Goal: Task Accomplishment & Management: Use online tool/utility

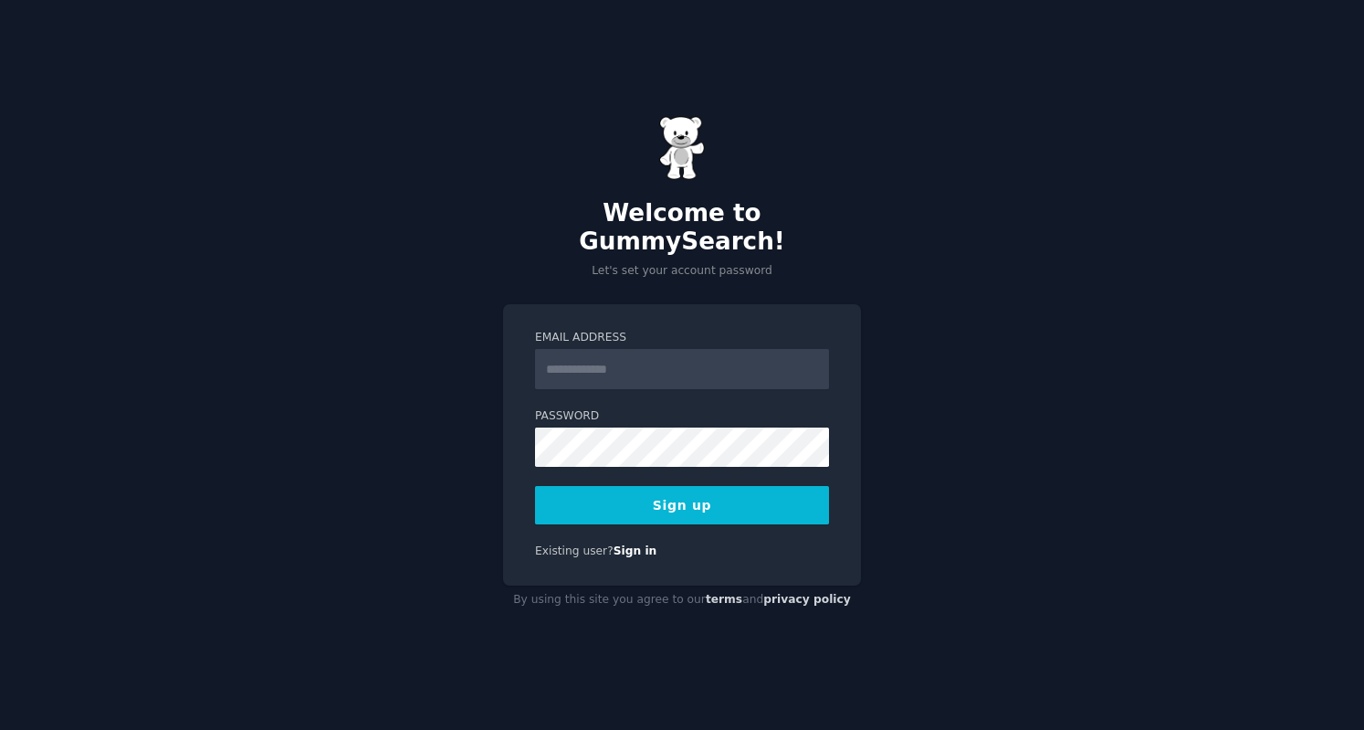
click at [610, 359] on input "Email Address" at bounding box center [682, 369] width 294 height 40
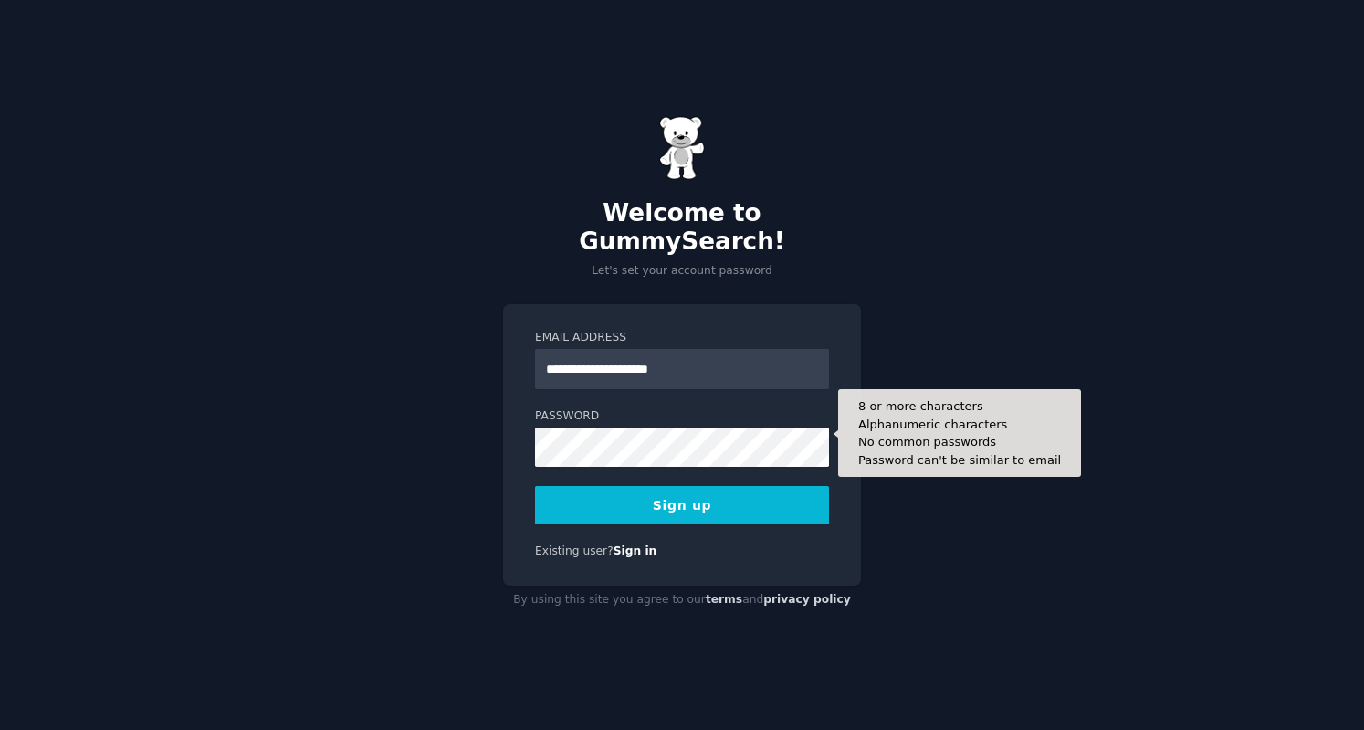
type input "**********"
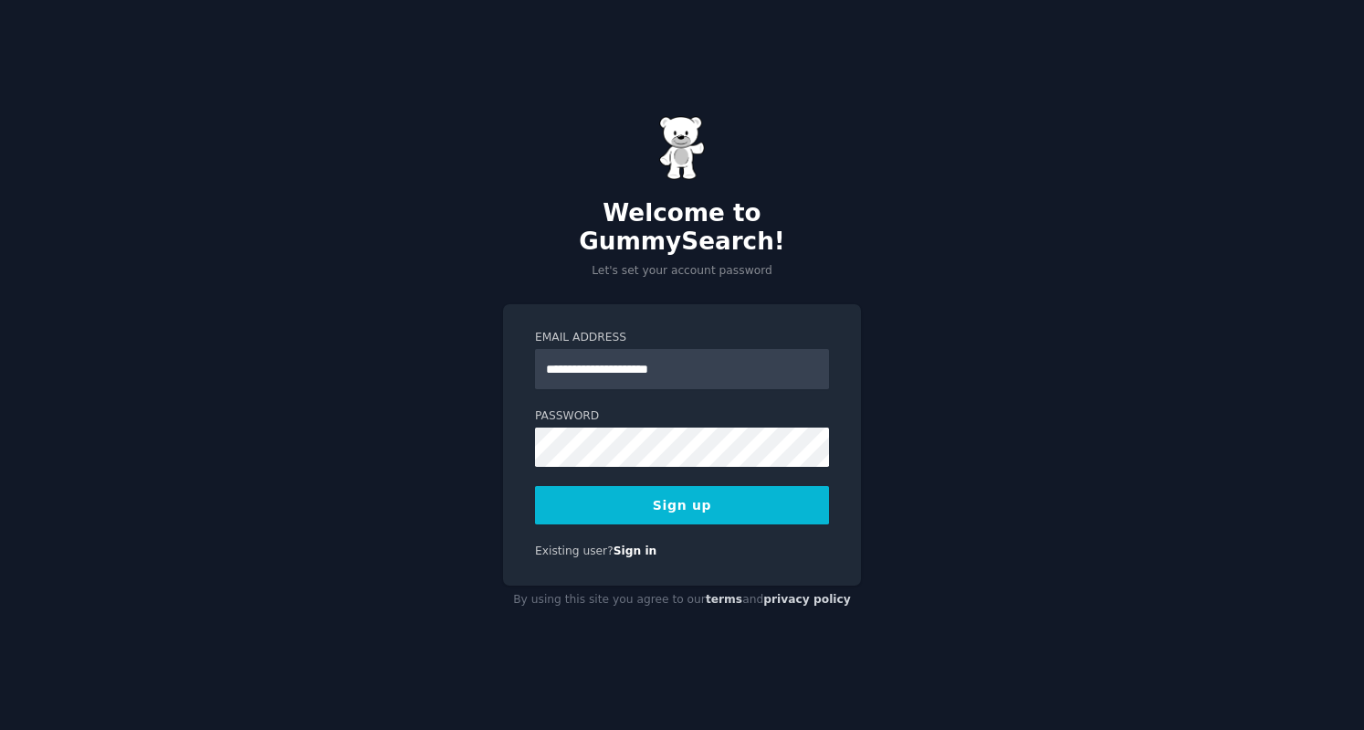
click at [698, 496] on button "Sign up" at bounding box center [682, 505] width 294 height 38
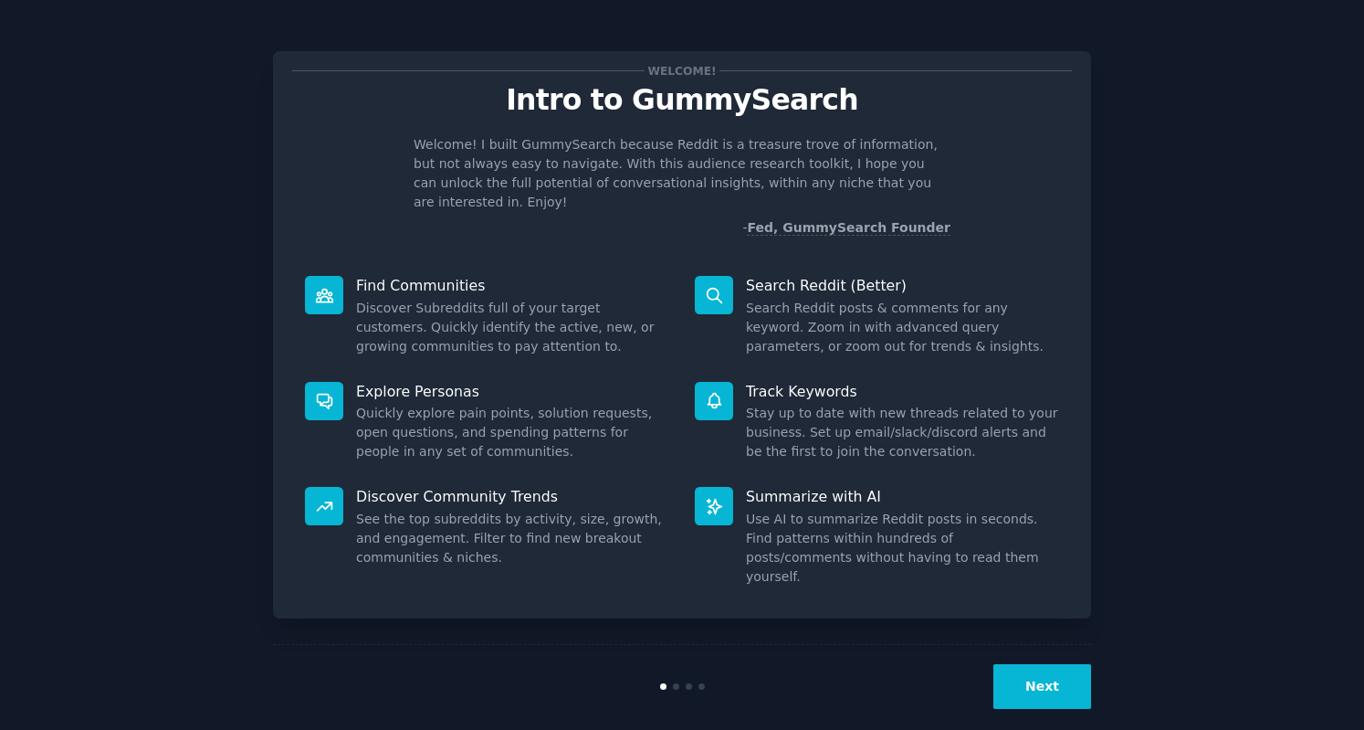
click at [1048, 664] on button "Next" at bounding box center [1042, 686] width 98 height 45
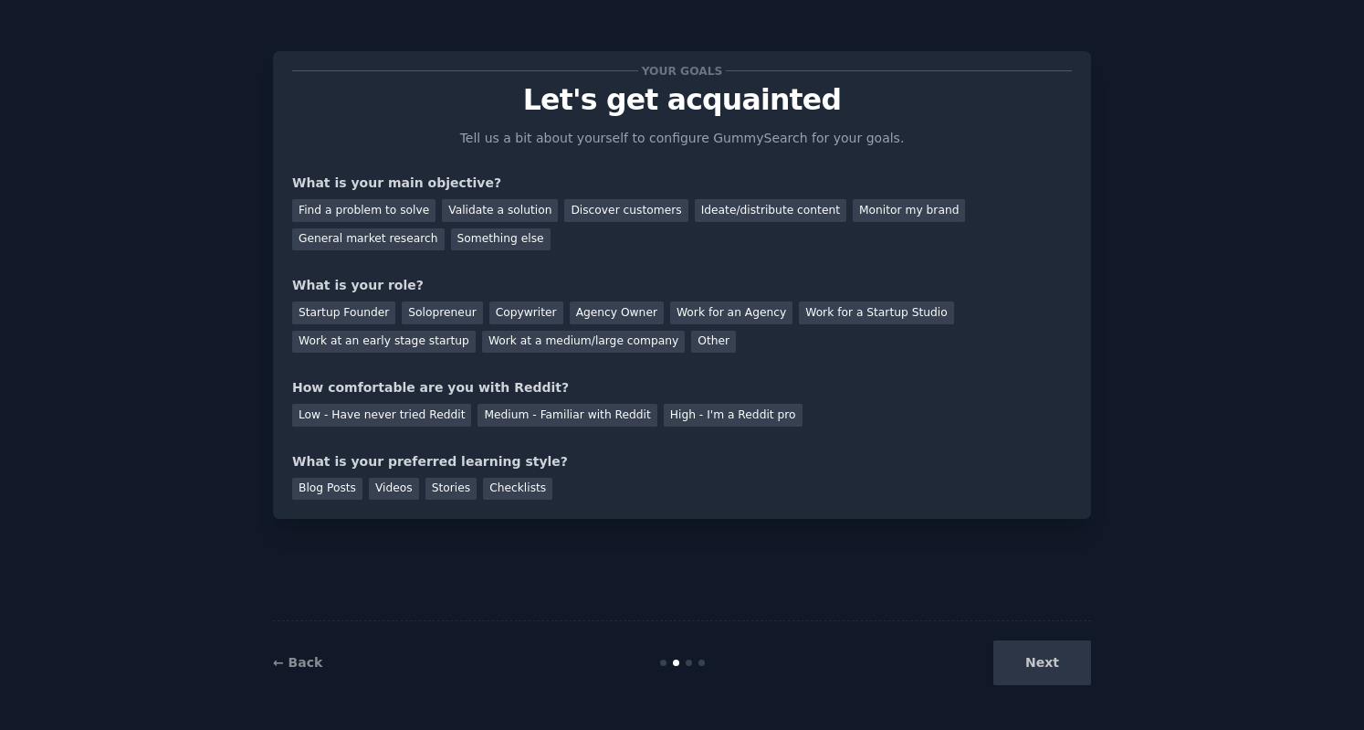
click at [436, 250] on div "Your goals Let's get acquainted Tell us a bit about yourself to configure Gummy…" at bounding box center [682, 284] width 780 height 429
click at [396, 215] on div "Find a problem to solve" at bounding box center [363, 210] width 143 height 23
click at [691, 333] on div "Other" at bounding box center [713, 342] width 45 height 23
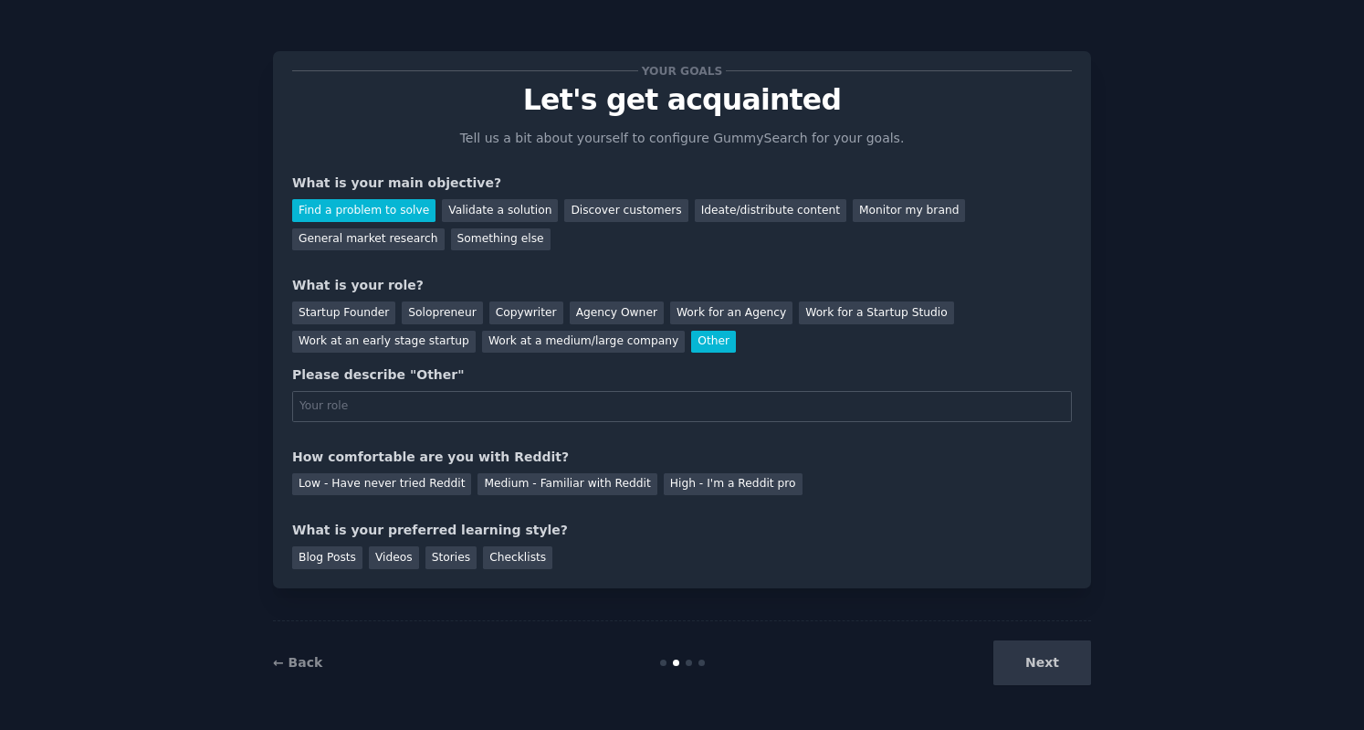
click at [439, 406] on input "text" at bounding box center [682, 406] width 780 height 31
type input "student"
click at [383, 498] on div "Your goals Let's get acquainted Tell us a bit about yourself to configure Gummy…" at bounding box center [682, 319] width 780 height 499
click at [386, 489] on div "Low - Have never tried Reddit" at bounding box center [381, 484] width 179 height 23
click at [439, 561] on div "Stories" at bounding box center [450, 557] width 51 height 23
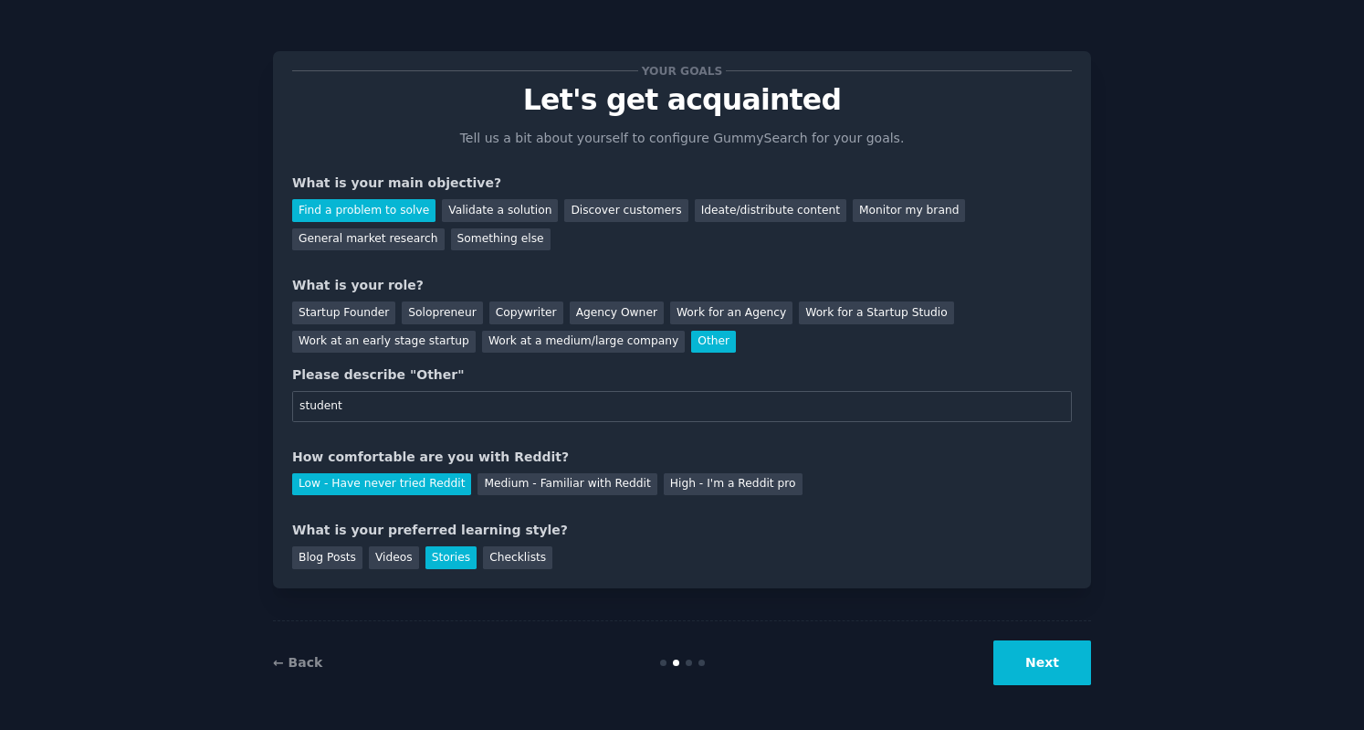
click at [1077, 672] on button "Next" at bounding box center [1042, 662] width 98 height 45
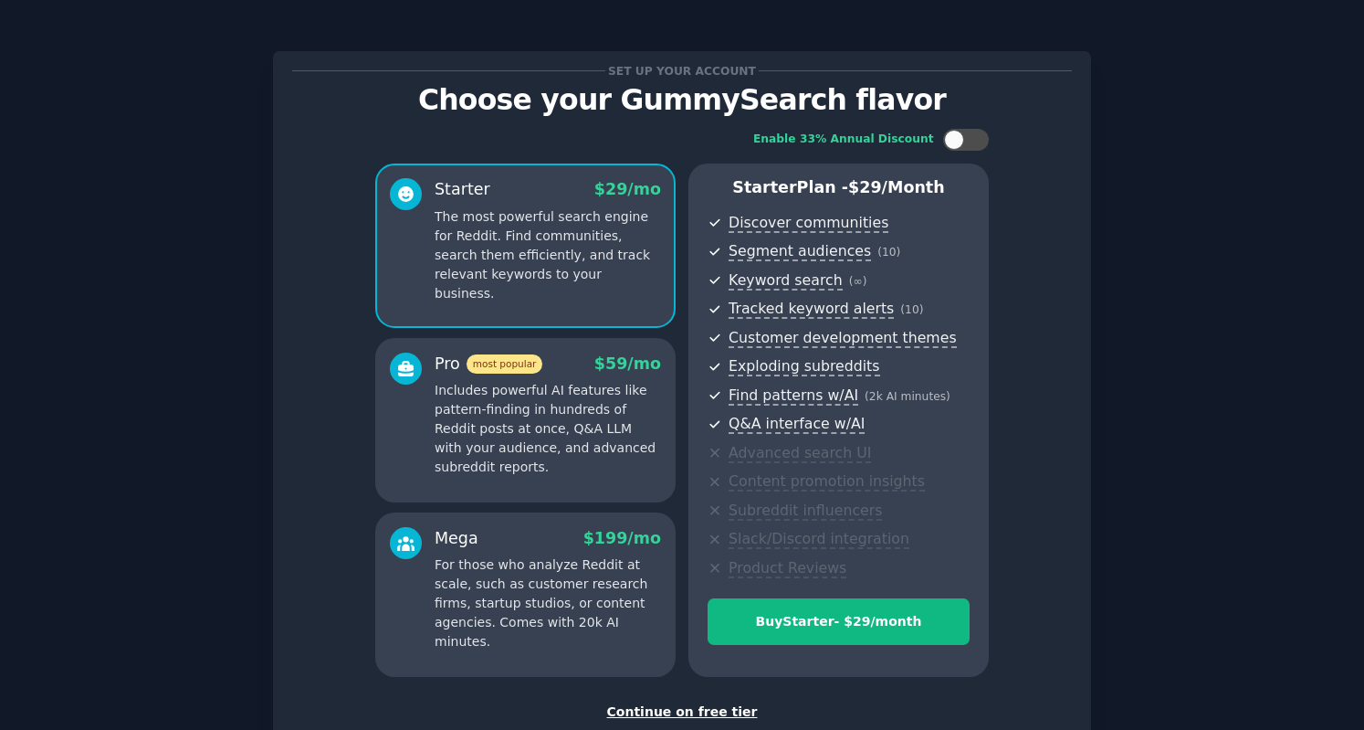
scroll to position [119, 0]
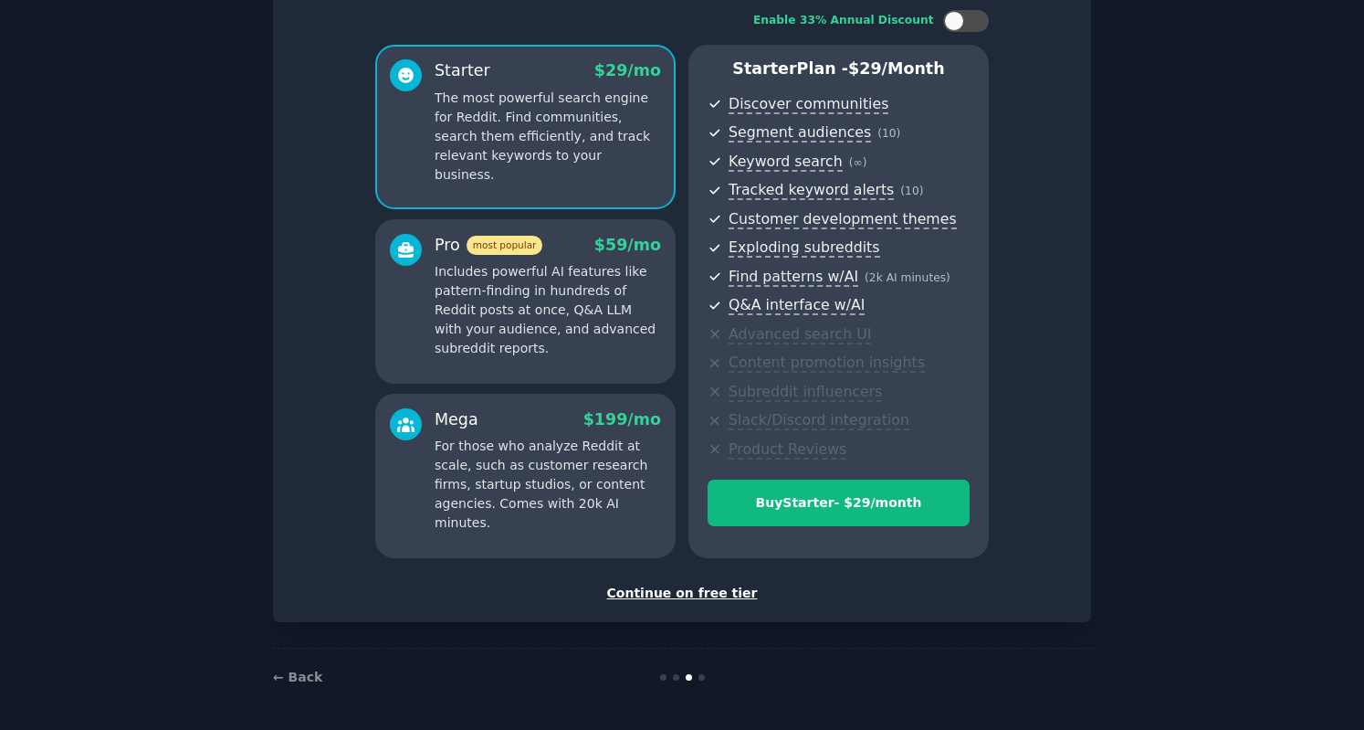
click at [718, 604] on div "Set up your account Choose your GummySearch flavor Enable 33% Annual Discount S…" at bounding box center [682, 276] width 818 height 689
click at [710, 593] on div "Continue on free tier" at bounding box center [682, 592] width 780 height 19
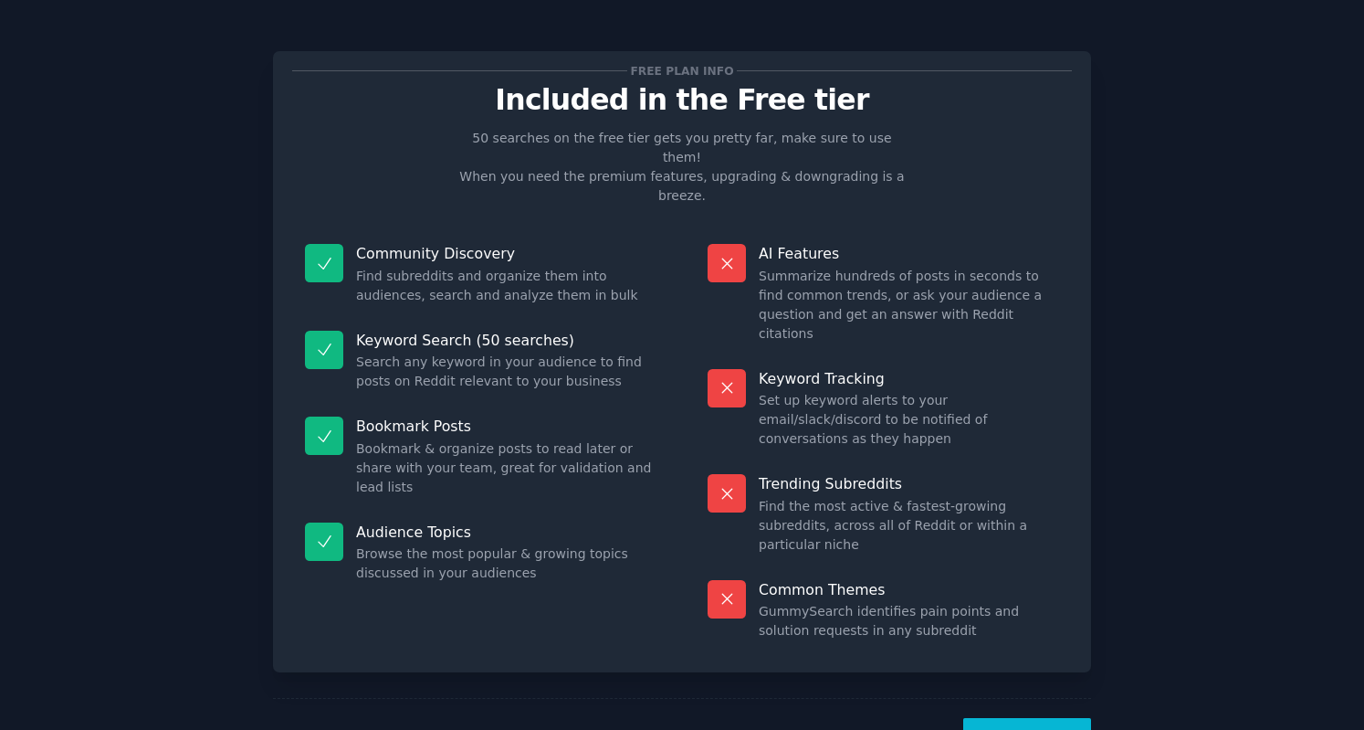
click at [1019, 718] on button "Let's Go!" at bounding box center [1027, 740] width 128 height 45
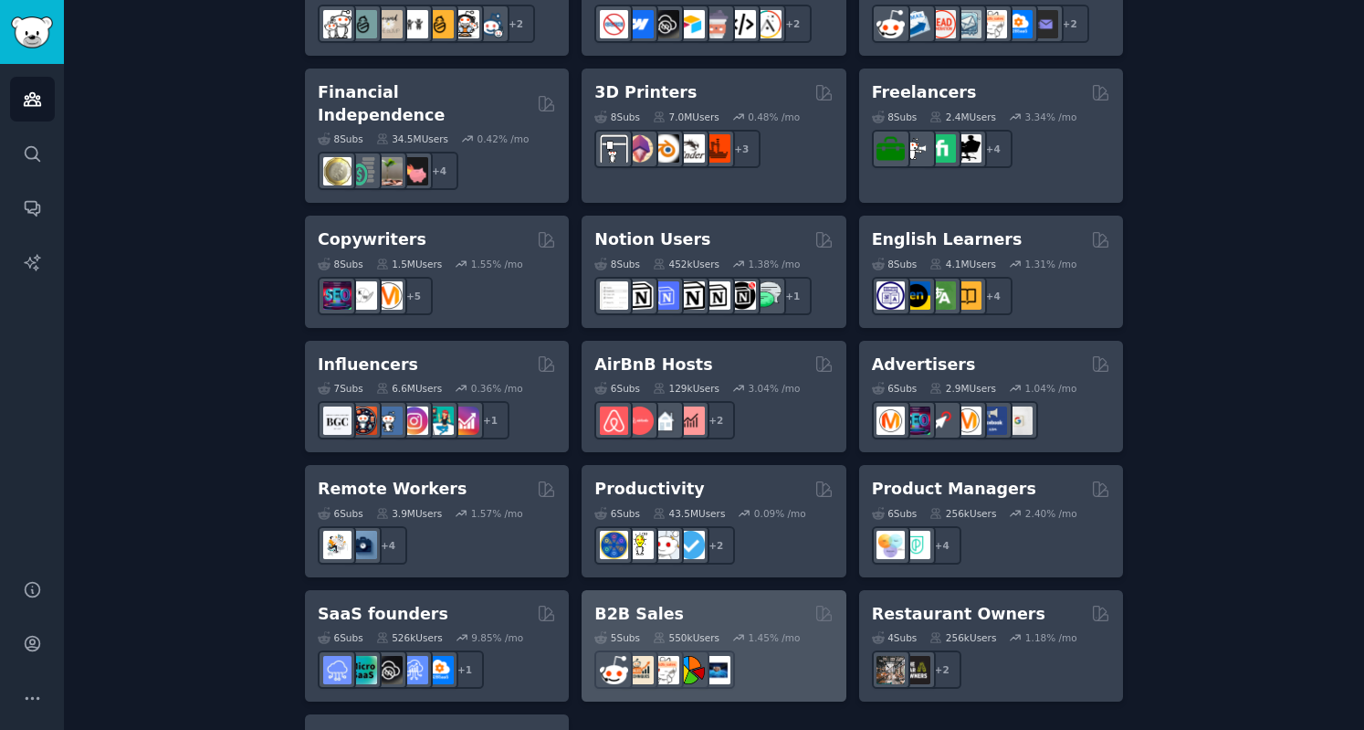
scroll to position [1375, 0]
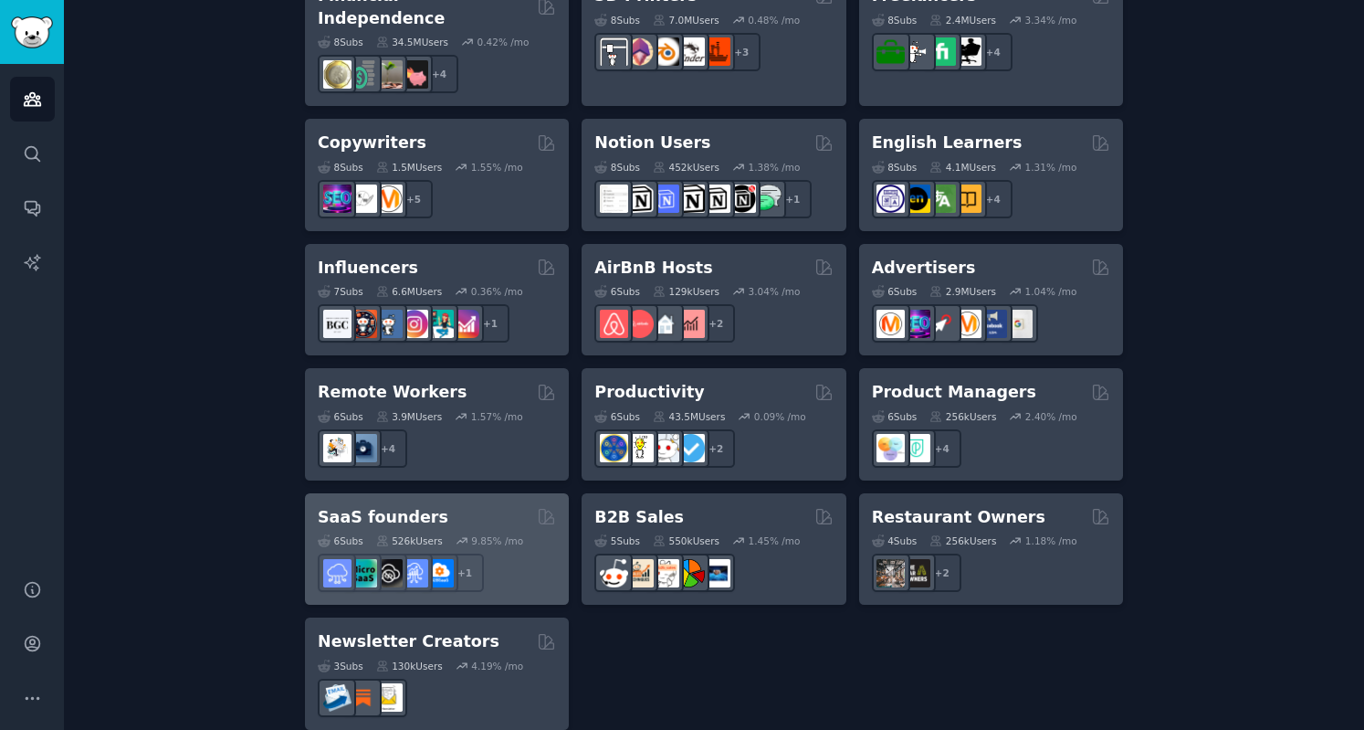
click at [411, 506] on h2 "SaaS founders" at bounding box center [383, 517] width 131 height 23
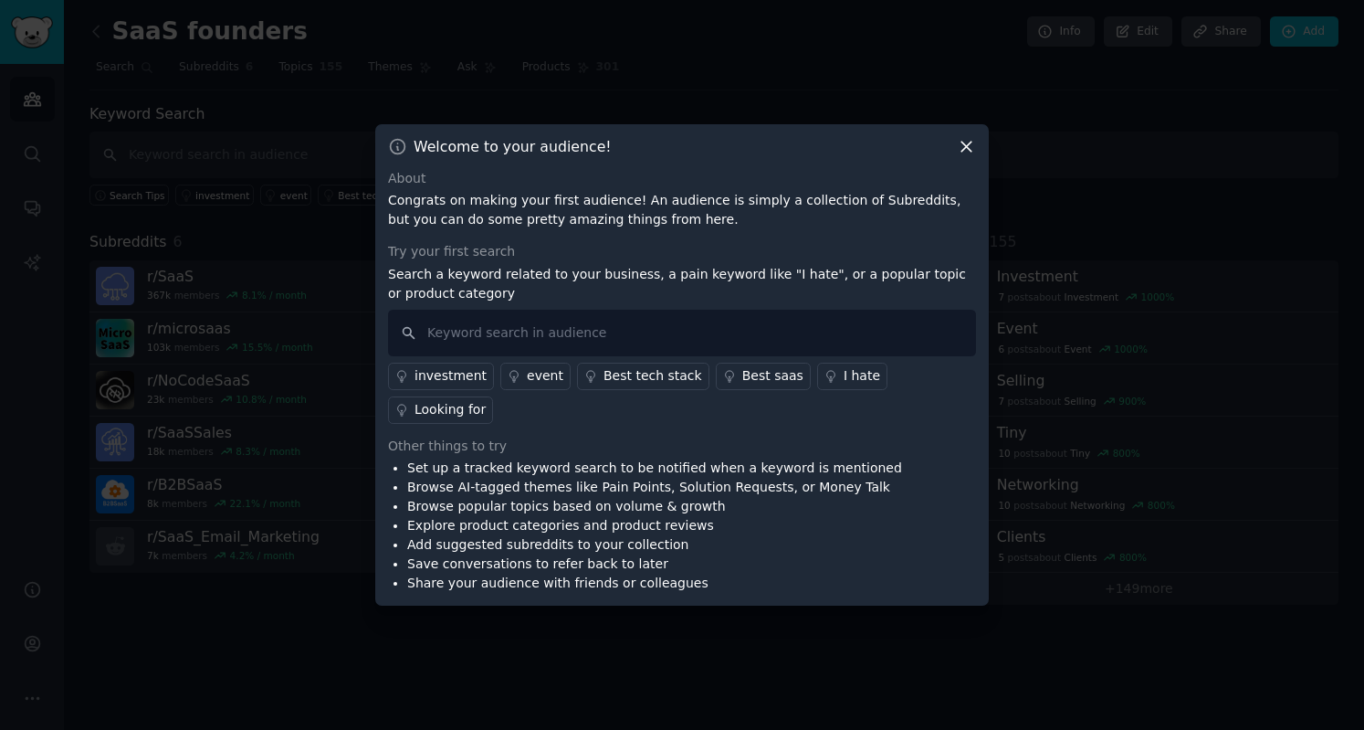
click at [971, 156] on icon at bounding box center [966, 146] width 19 height 19
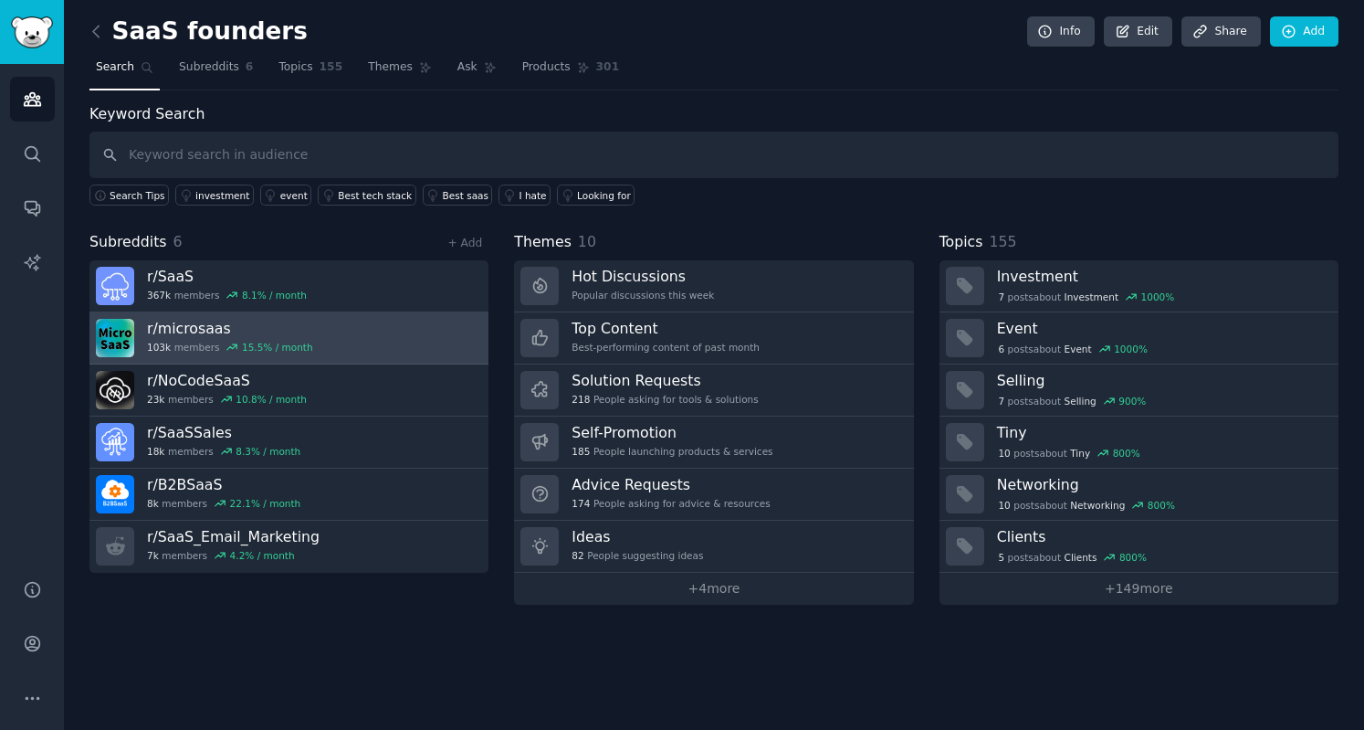
click at [194, 326] on h3 "r/ microsaas" at bounding box center [230, 328] width 166 height 19
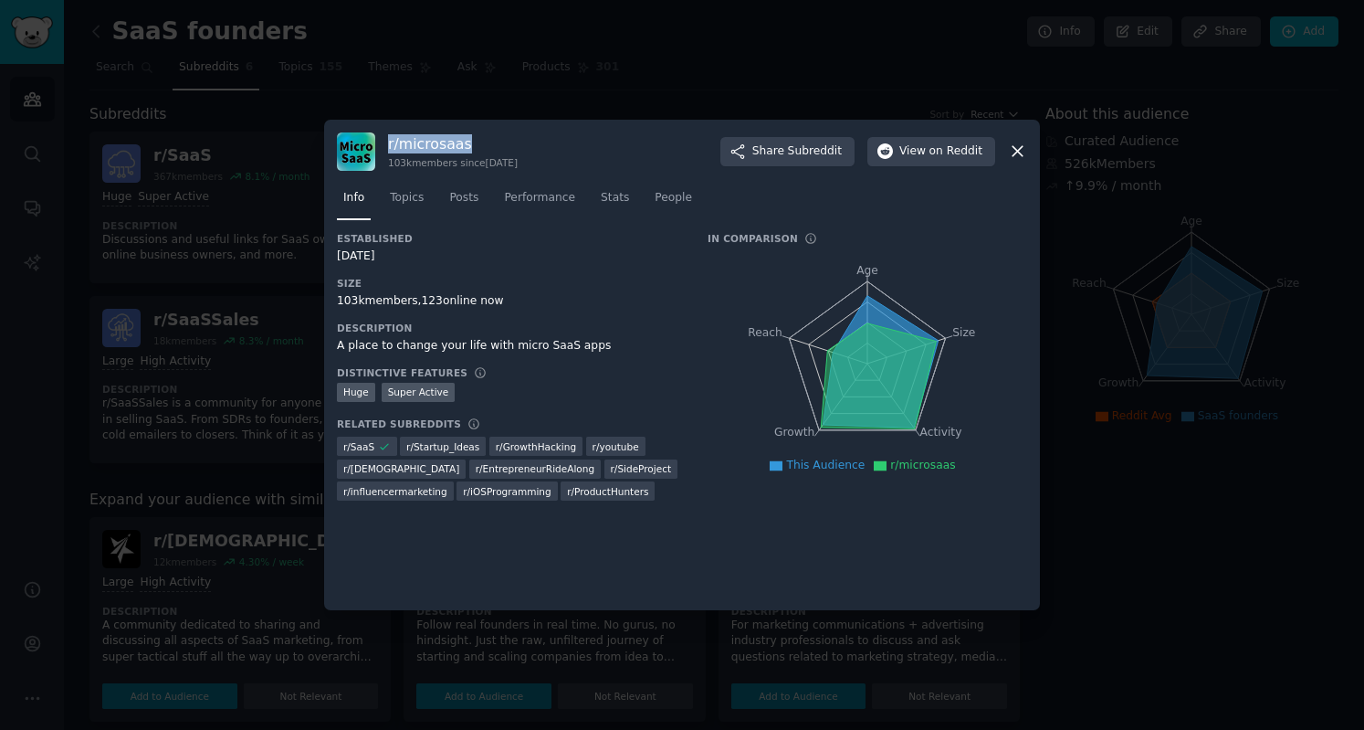
drag, startPoint x: 464, startPoint y: 142, endPoint x: 389, endPoint y: 146, distance: 75.0
click at [389, 146] on h3 "r/ microsaas" at bounding box center [453, 143] width 130 height 19
copy h3 "r/ microsaas"
click at [1017, 150] on icon at bounding box center [1018, 152] width 10 height 10
